Goal: Task Accomplishment & Management: Complete application form

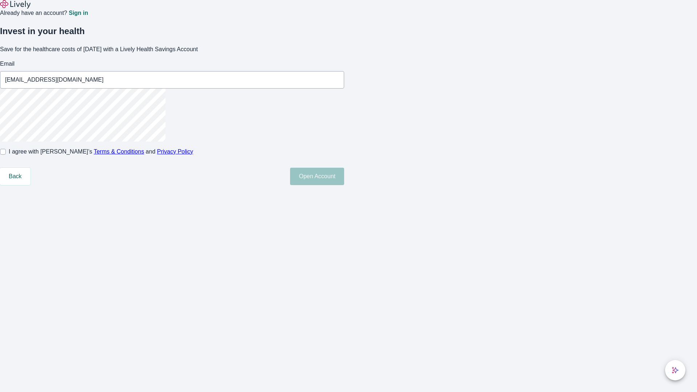
click at [6, 155] on input "I agree with Lively’s Terms & Conditions and Privacy Policy" at bounding box center [3, 152] width 6 height 6
checkbox input "true"
click at [344, 185] on button "Open Account" at bounding box center [317, 176] width 54 height 17
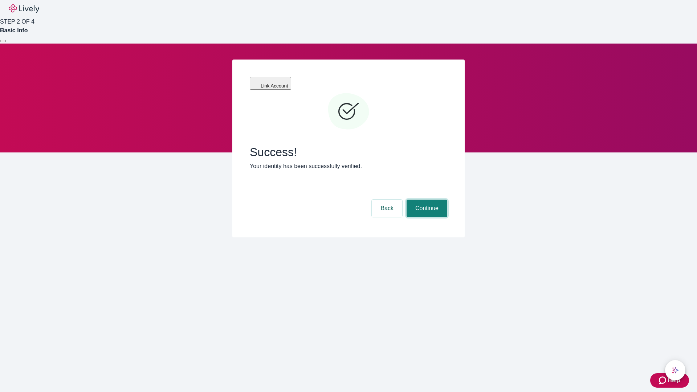
click at [426, 200] on button "Continue" at bounding box center [427, 208] width 41 height 17
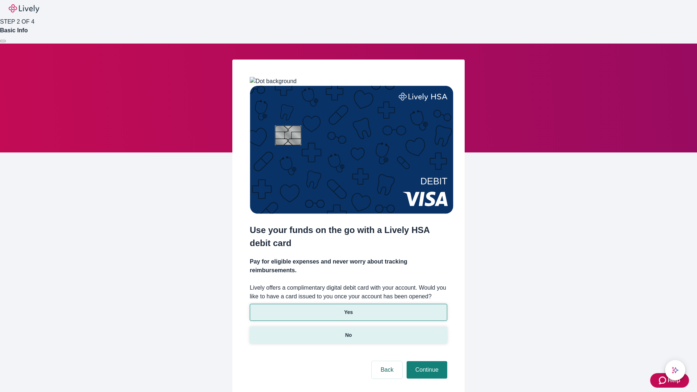
click at [348, 332] on p "No" at bounding box center [348, 336] width 7 height 8
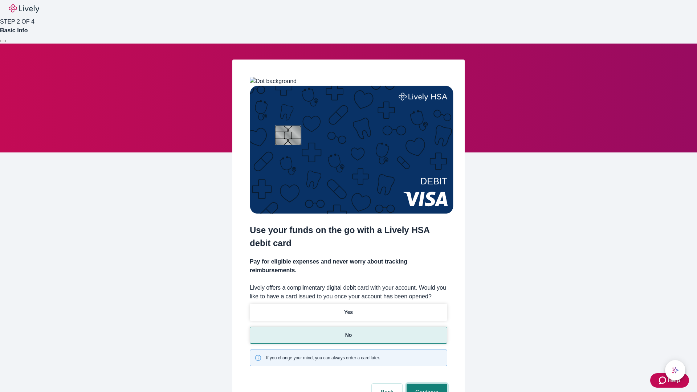
click at [426, 384] on button "Continue" at bounding box center [427, 392] width 41 height 17
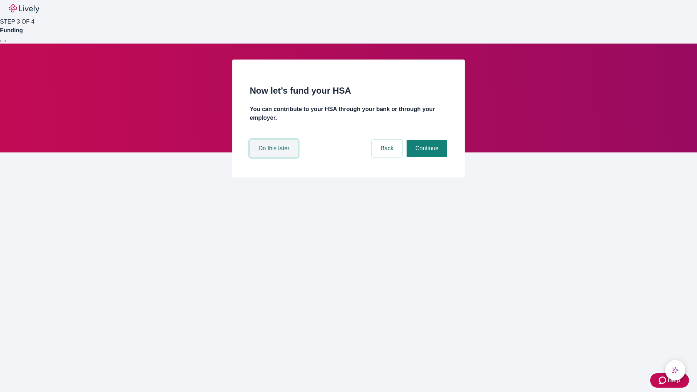
click at [275, 157] on button "Do this later" at bounding box center [274, 148] width 48 height 17
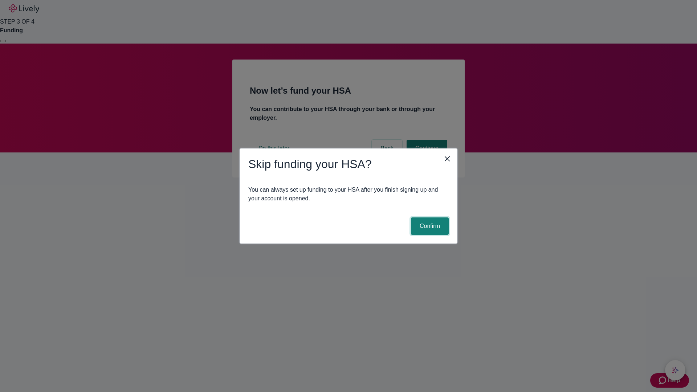
click at [429, 226] on button "Confirm" at bounding box center [430, 226] width 38 height 17
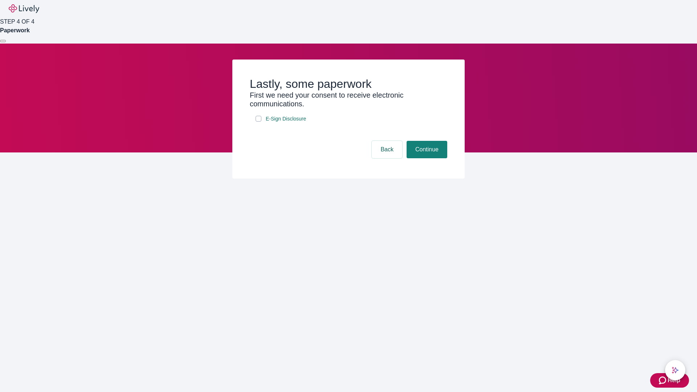
click at [259, 122] on input "E-Sign Disclosure" at bounding box center [259, 119] width 6 height 6
checkbox input "true"
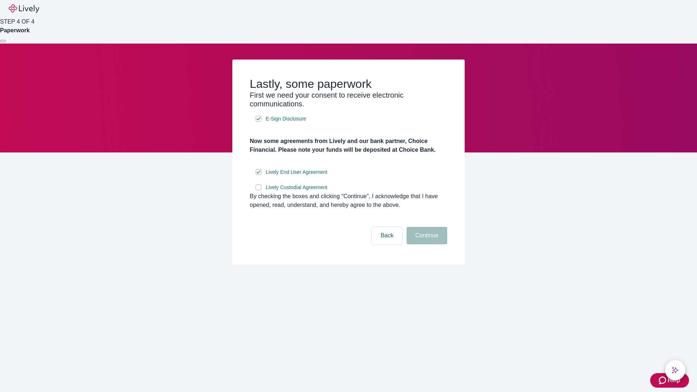
click at [259, 190] on input "Lively Custodial Agreement" at bounding box center [259, 188] width 6 height 6
checkbox input "true"
click at [426, 244] on button "Continue" at bounding box center [427, 235] width 41 height 17
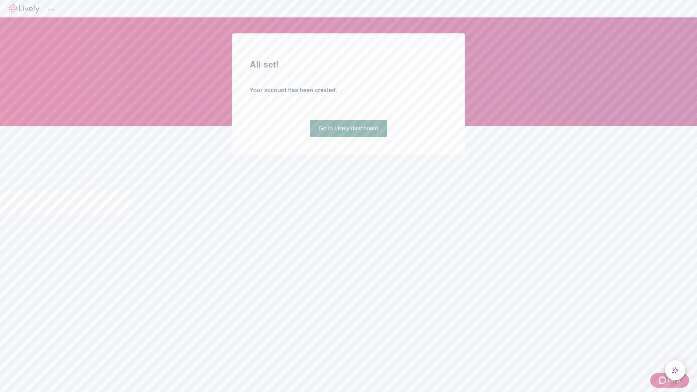
click at [348, 137] on link "Go to Lively dashboard" at bounding box center [348, 128] width 77 height 17
